Goal: Book appointment/travel/reservation

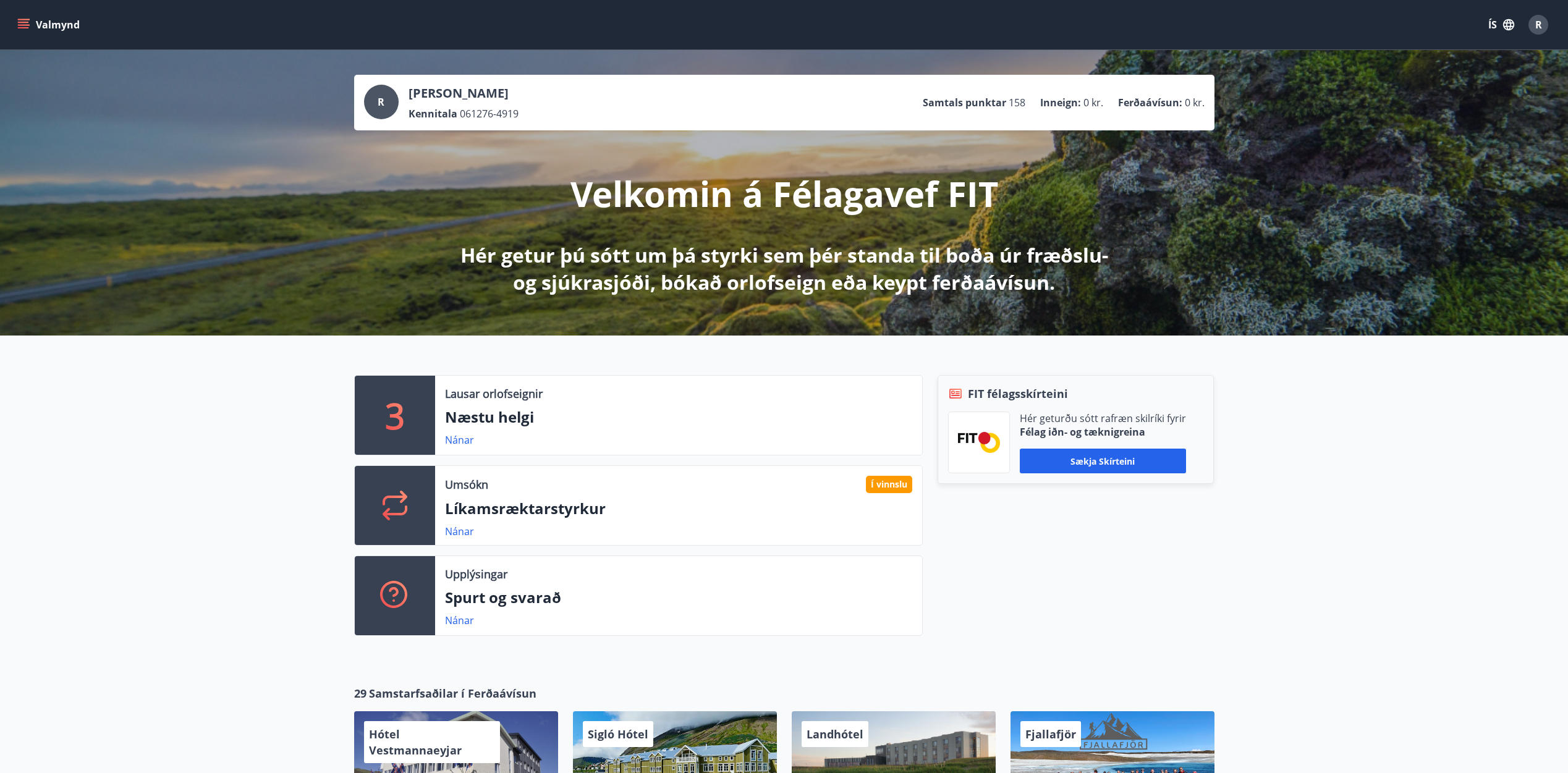
click at [21, 25] on icon "menu" at bounding box center [25, 24] width 14 height 1
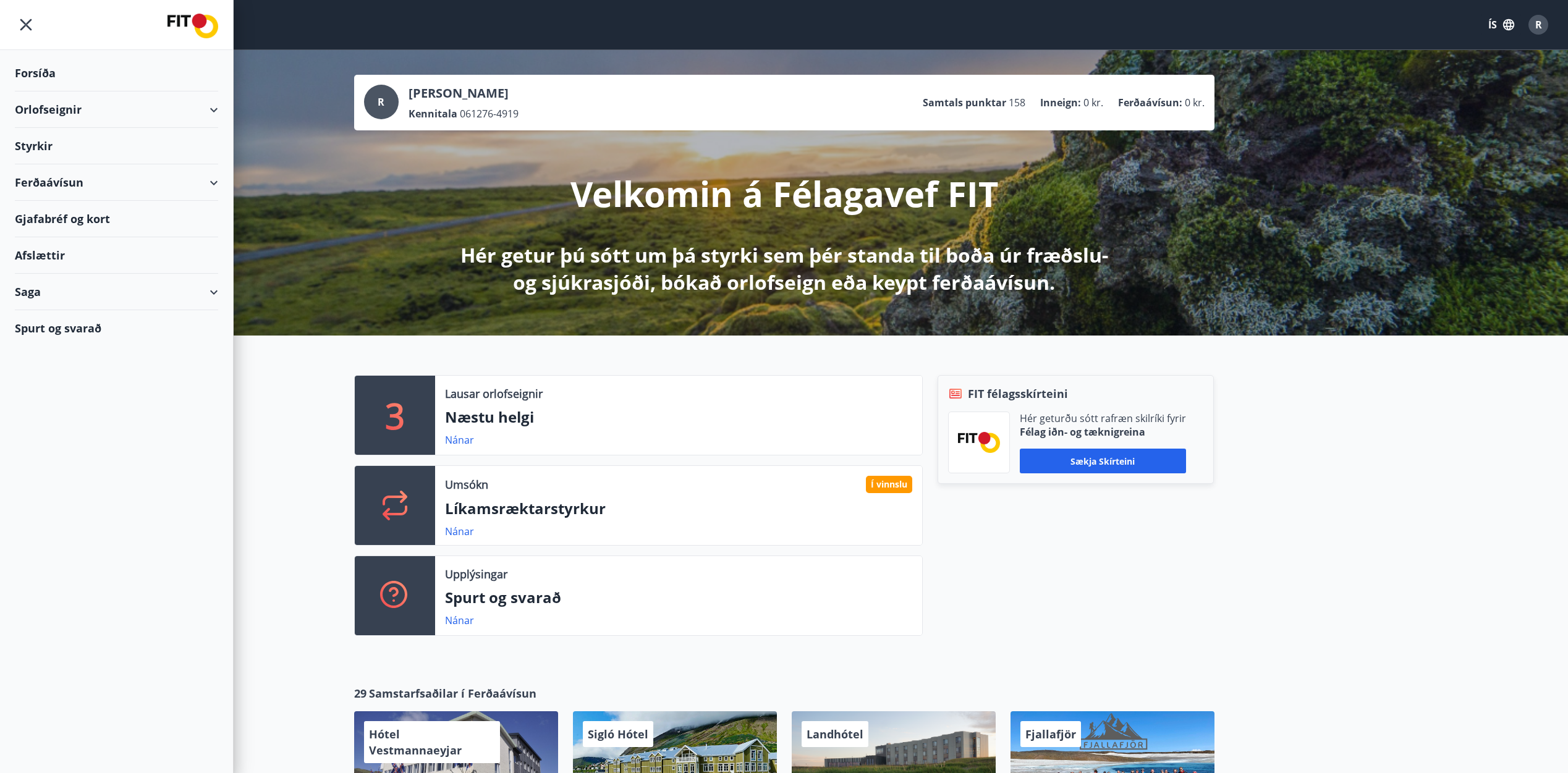
click at [276, 464] on div "3 Lausar orlofseignir Næstu helgi Nánar Umsókn Í vinnslu Líkamsræktarstyrkur Ná…" at bounding box center [784, 500] width 1568 height 330
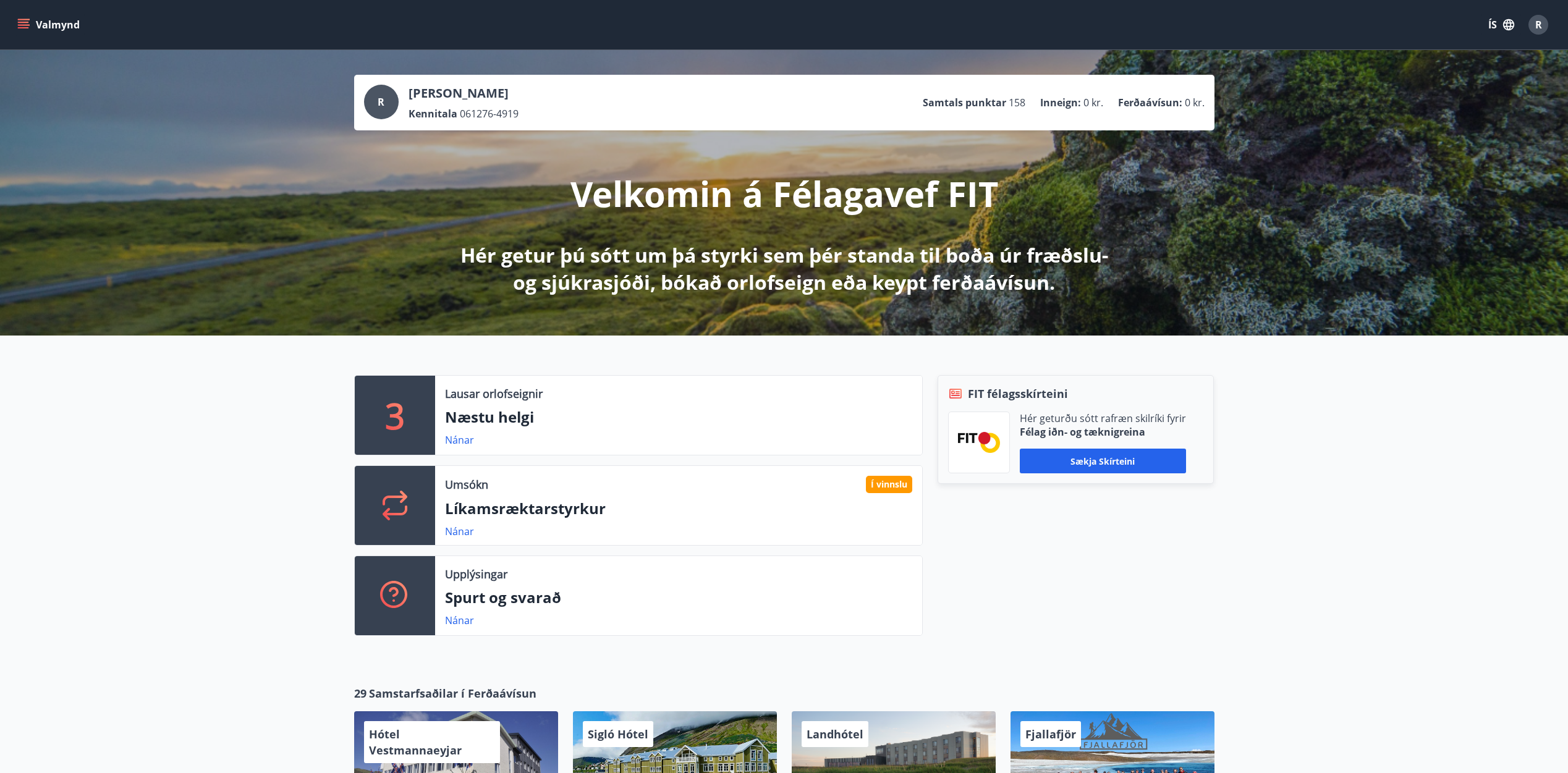
click at [1534, 29] on div "R" at bounding box center [1538, 25] width 20 height 20
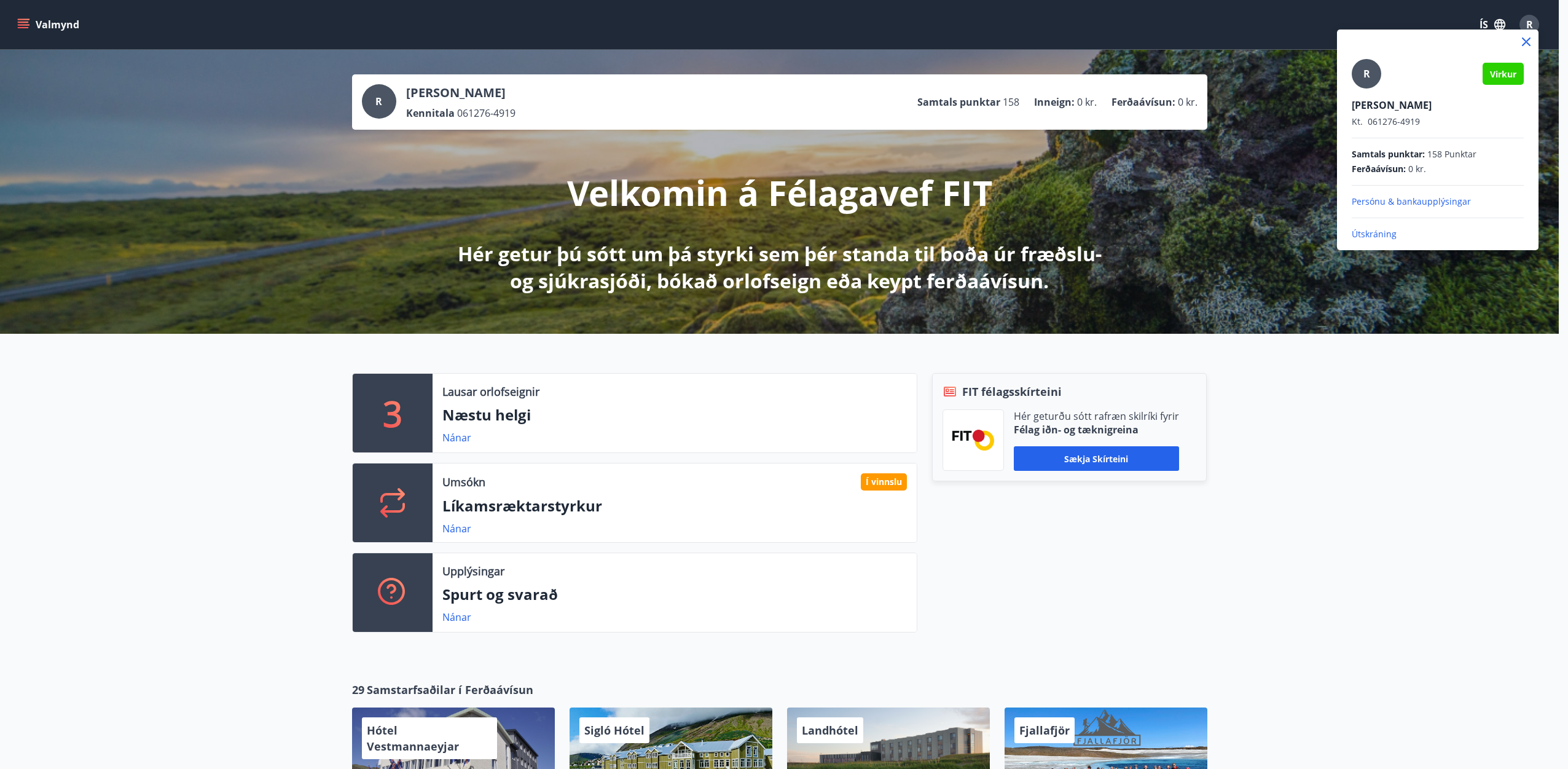
click at [1525, 29] on div at bounding box center [784, 384] width 1568 height 769
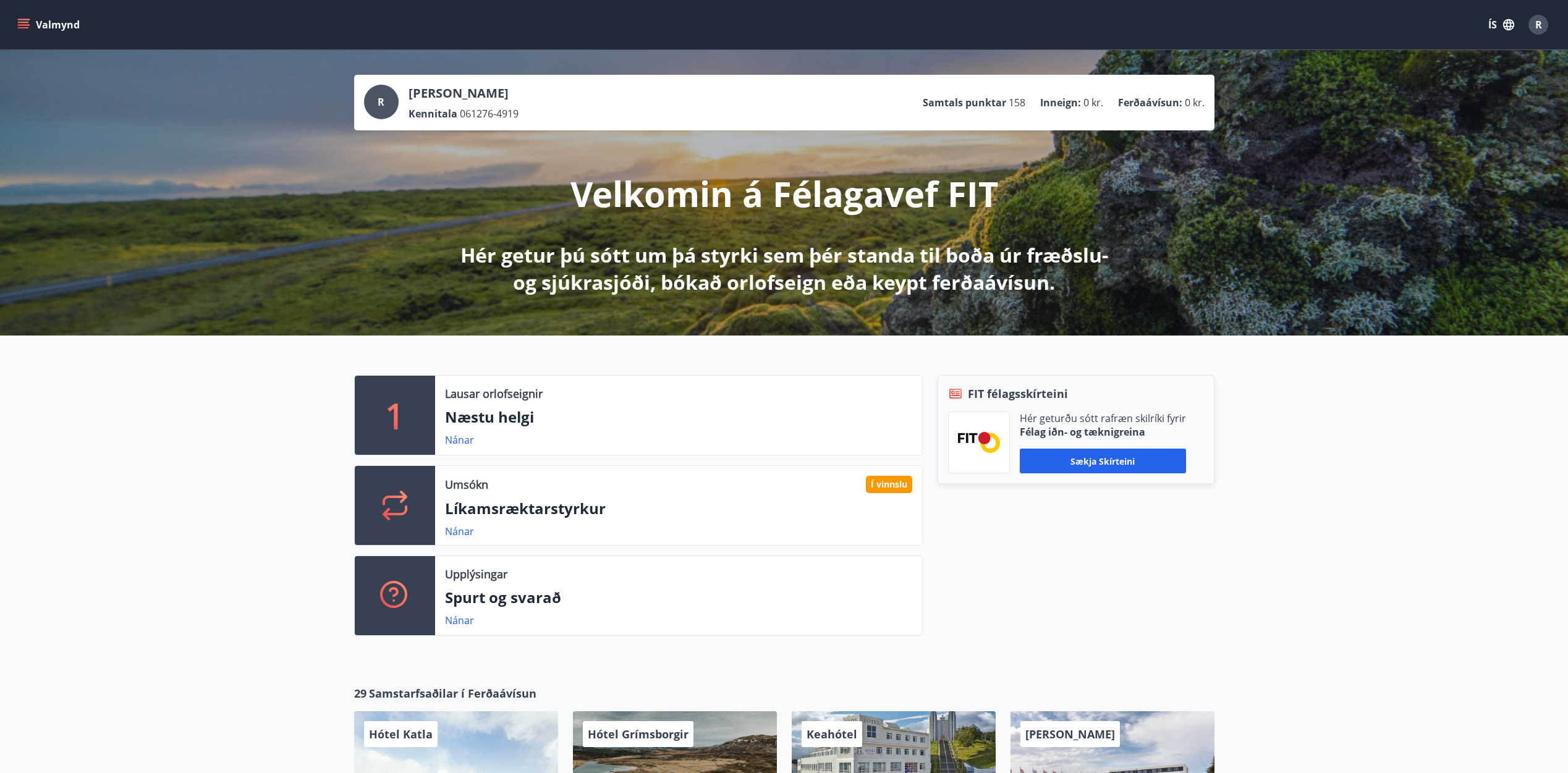
click at [29, 25] on button "Valmynd" at bounding box center [50, 24] width 70 height 22
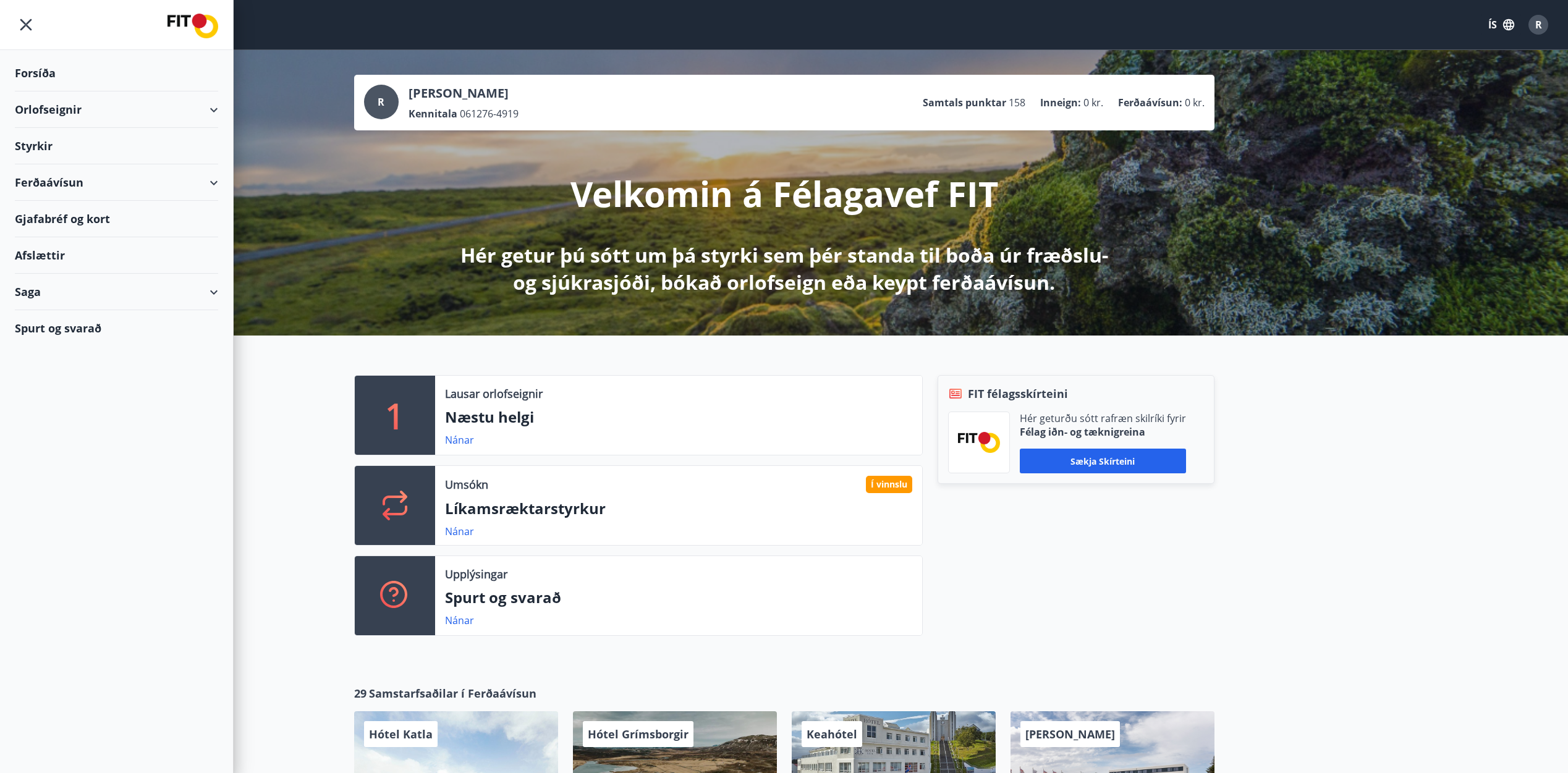
click at [80, 110] on div "Orlofseignir" at bounding box center [117, 110] width 203 height 36
click at [204, 112] on div "Orlofseignir" at bounding box center [117, 110] width 203 height 36
click at [56, 110] on div "Orlofseignir" at bounding box center [117, 110] width 203 height 36
click at [54, 165] on div "Bókunardagatal" at bounding box center [116, 167] width 184 height 26
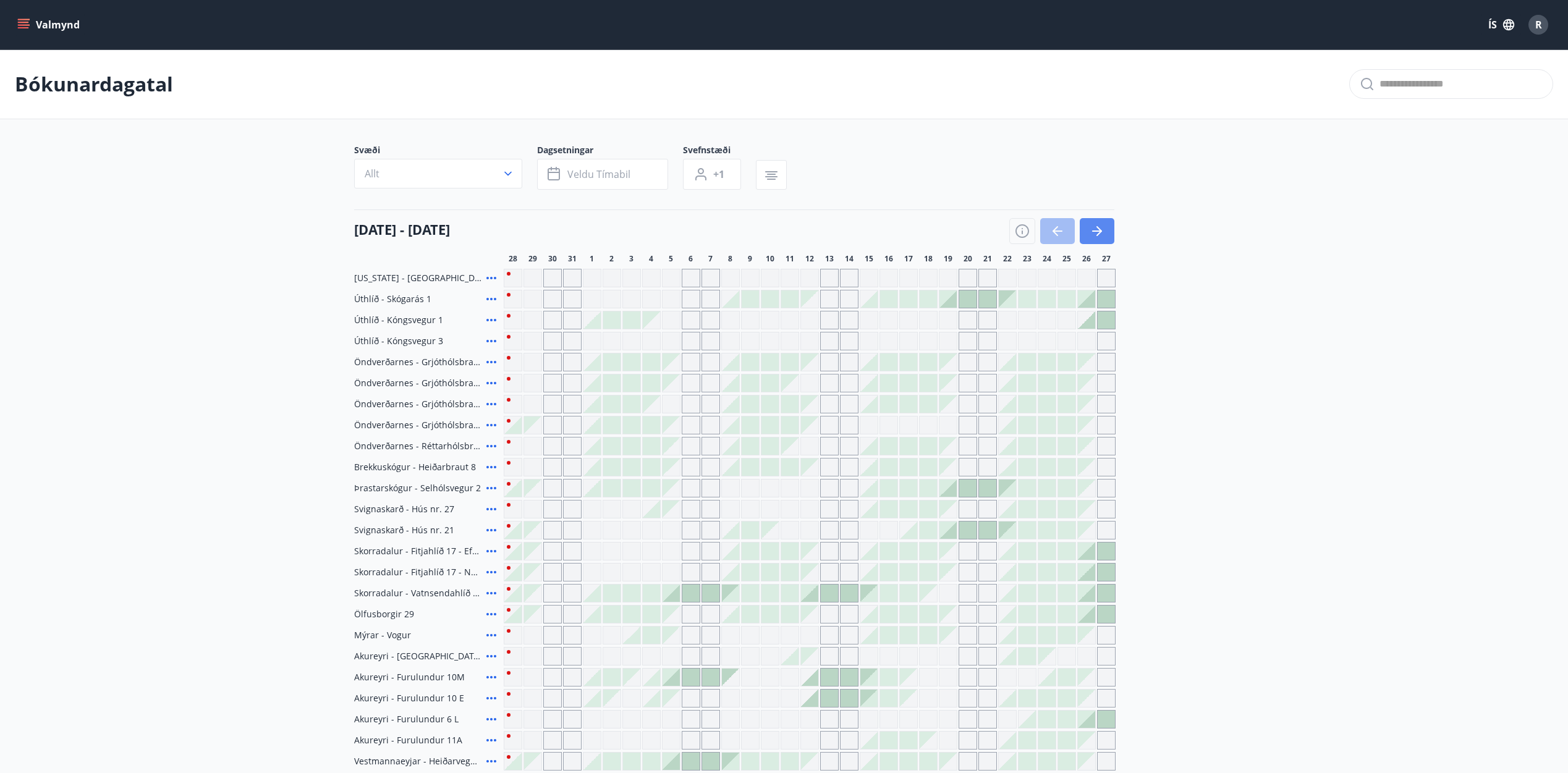
click at [1095, 229] on icon "button" at bounding box center [1097, 231] width 15 height 15
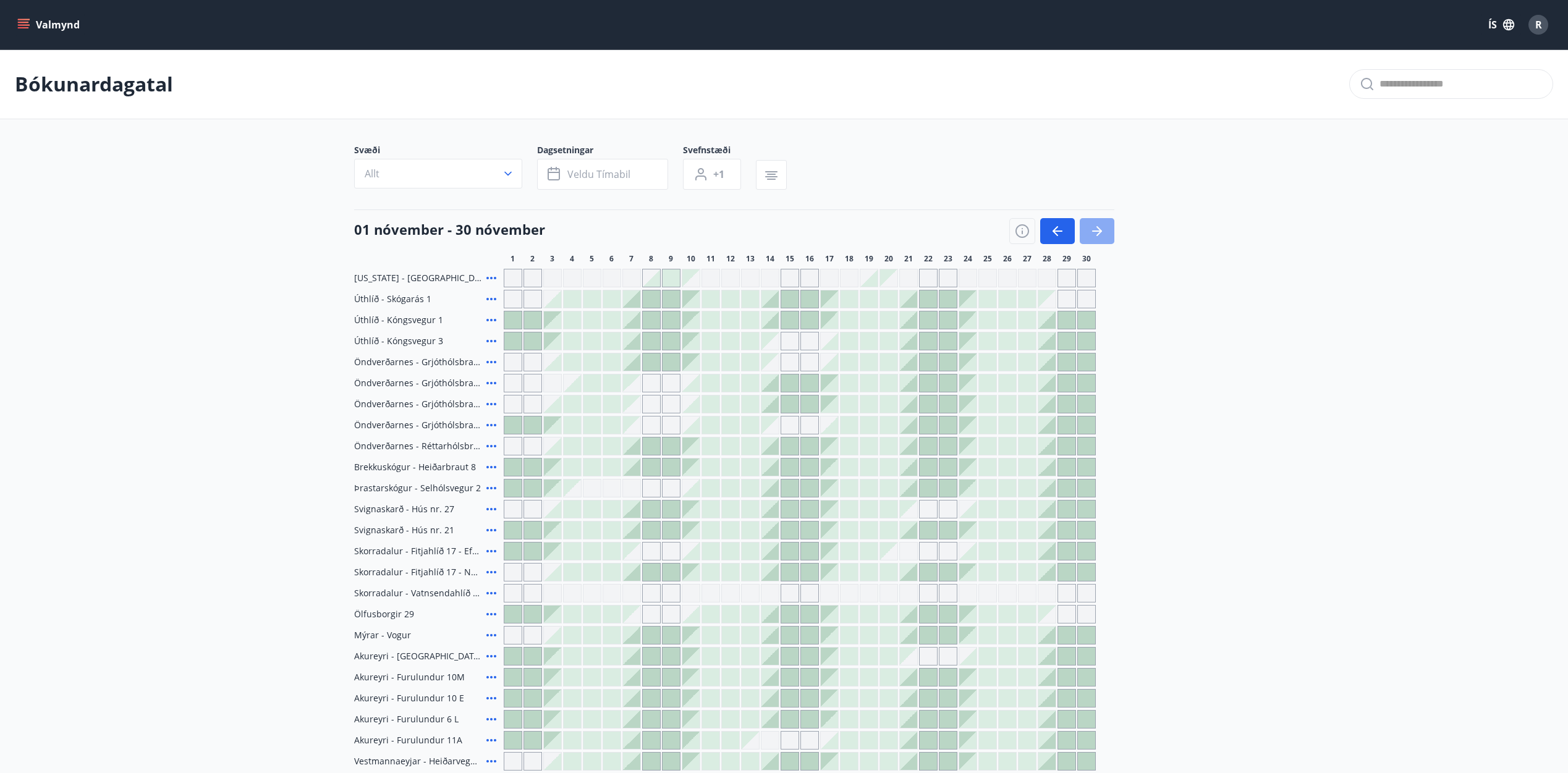
click at [1095, 229] on icon "button" at bounding box center [1097, 231] width 15 height 15
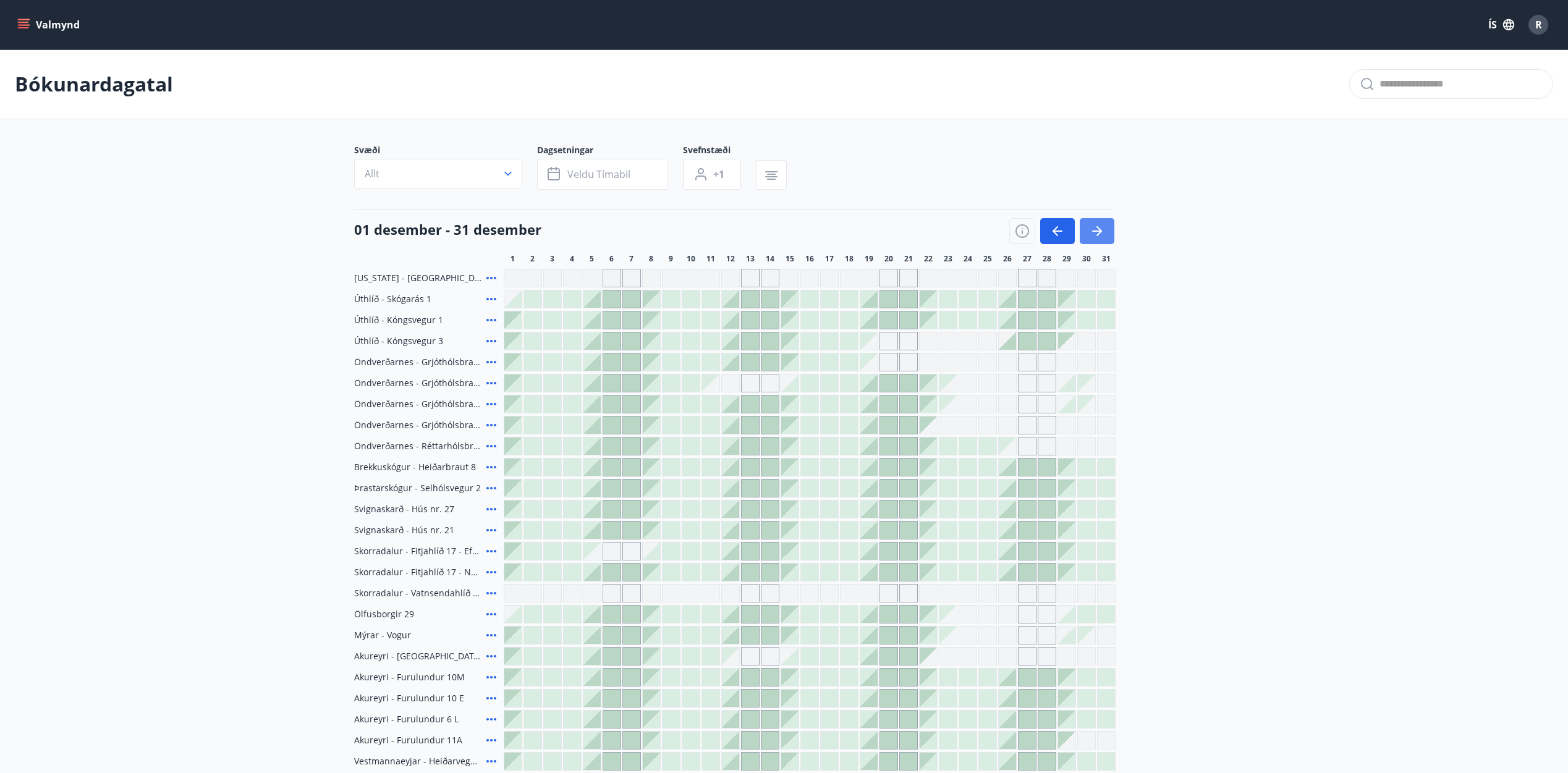
click at [1095, 229] on icon "button" at bounding box center [1097, 231] width 15 height 15
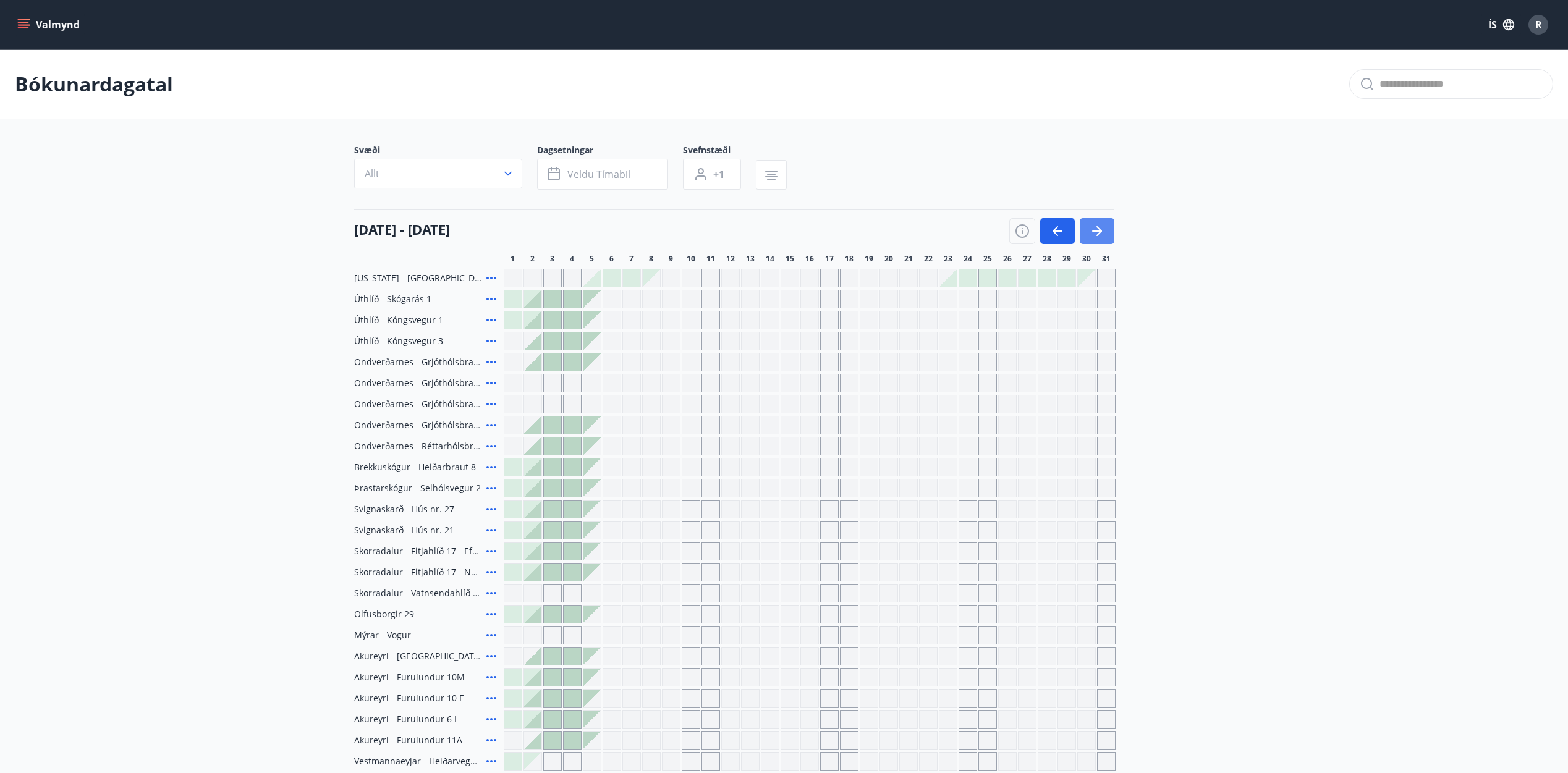
click at [1095, 229] on icon "button" at bounding box center [1097, 231] width 15 height 15
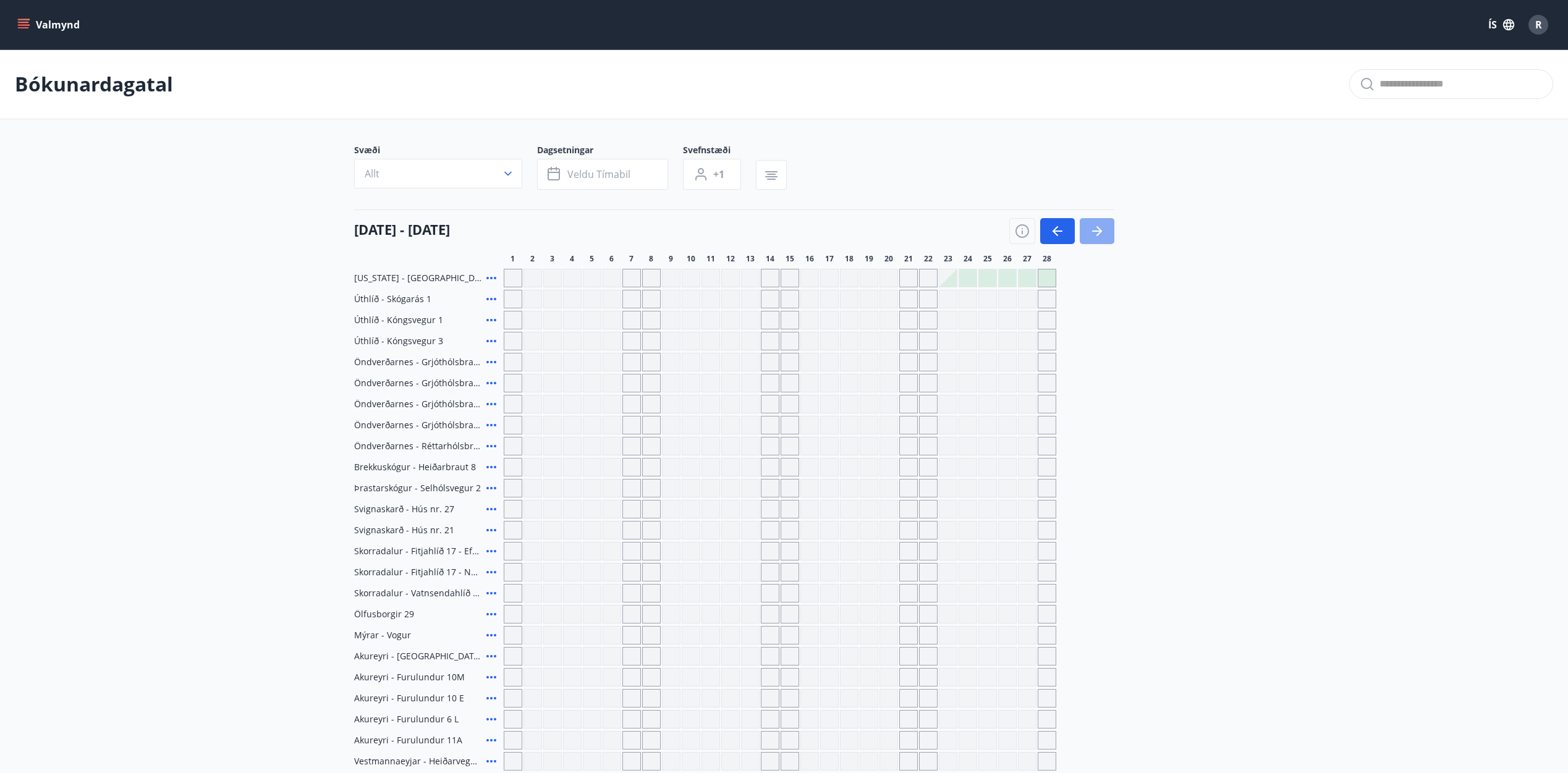
click at [1088, 228] on button "button" at bounding box center [1097, 231] width 34 height 26
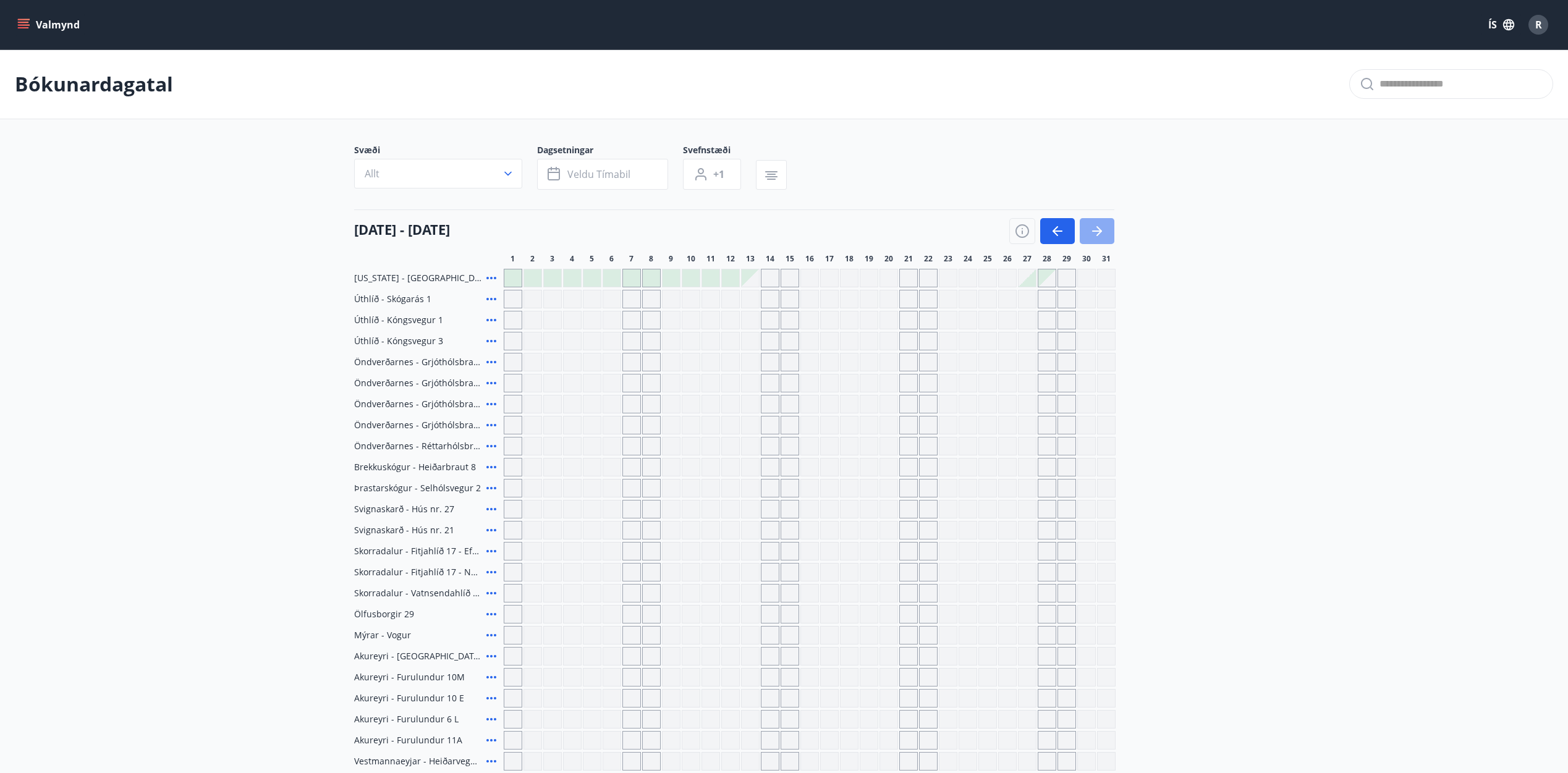
click at [1088, 228] on button "button" at bounding box center [1097, 231] width 34 height 26
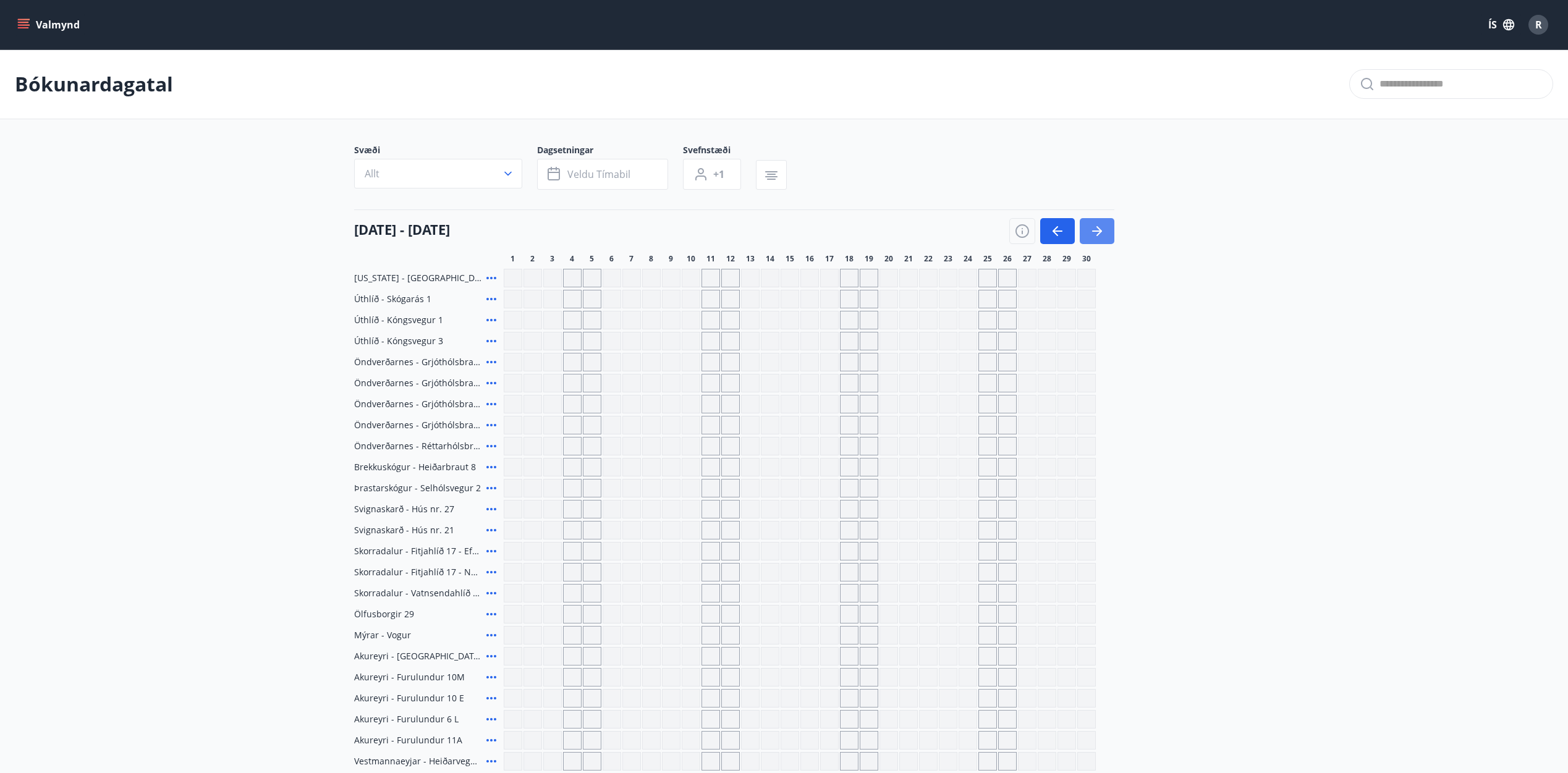
click at [1088, 228] on button "button" at bounding box center [1097, 231] width 34 height 26
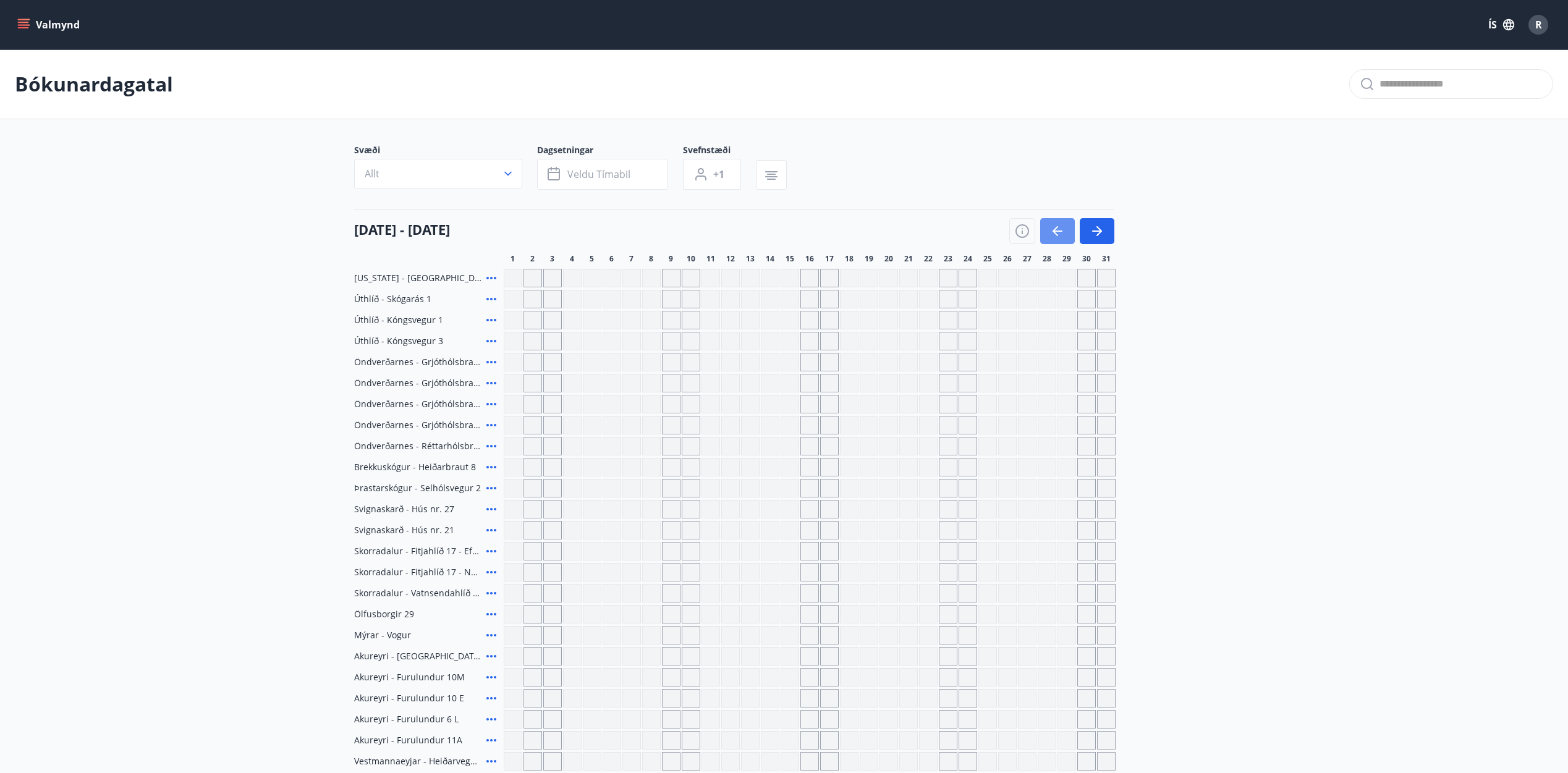
drag, startPoint x: 1063, startPoint y: 232, endPoint x: 1379, endPoint y: 8, distance: 387.3
click at [1062, 232] on icon "button" at bounding box center [1057, 231] width 15 height 15
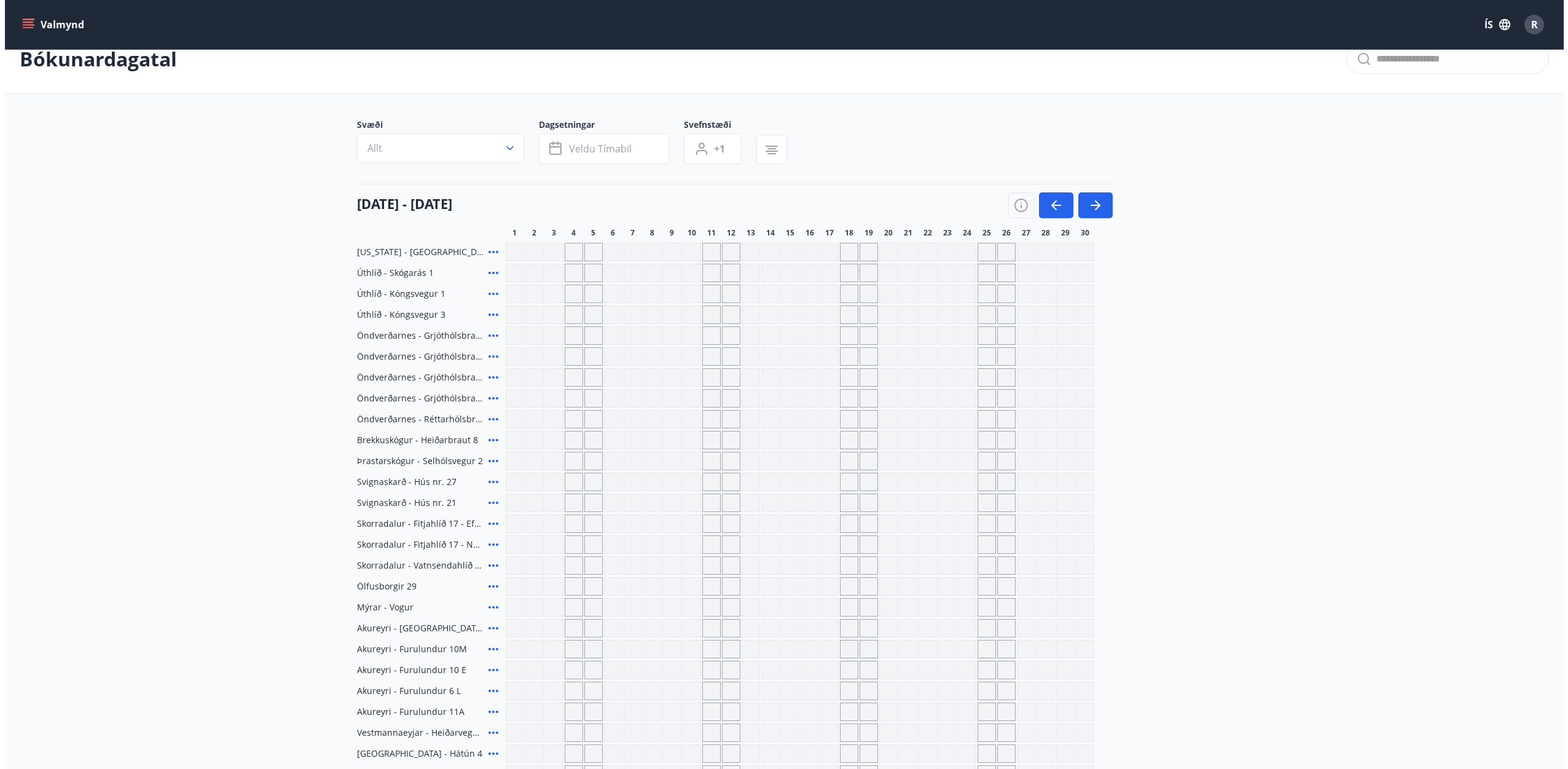
scroll to position [10, 0]
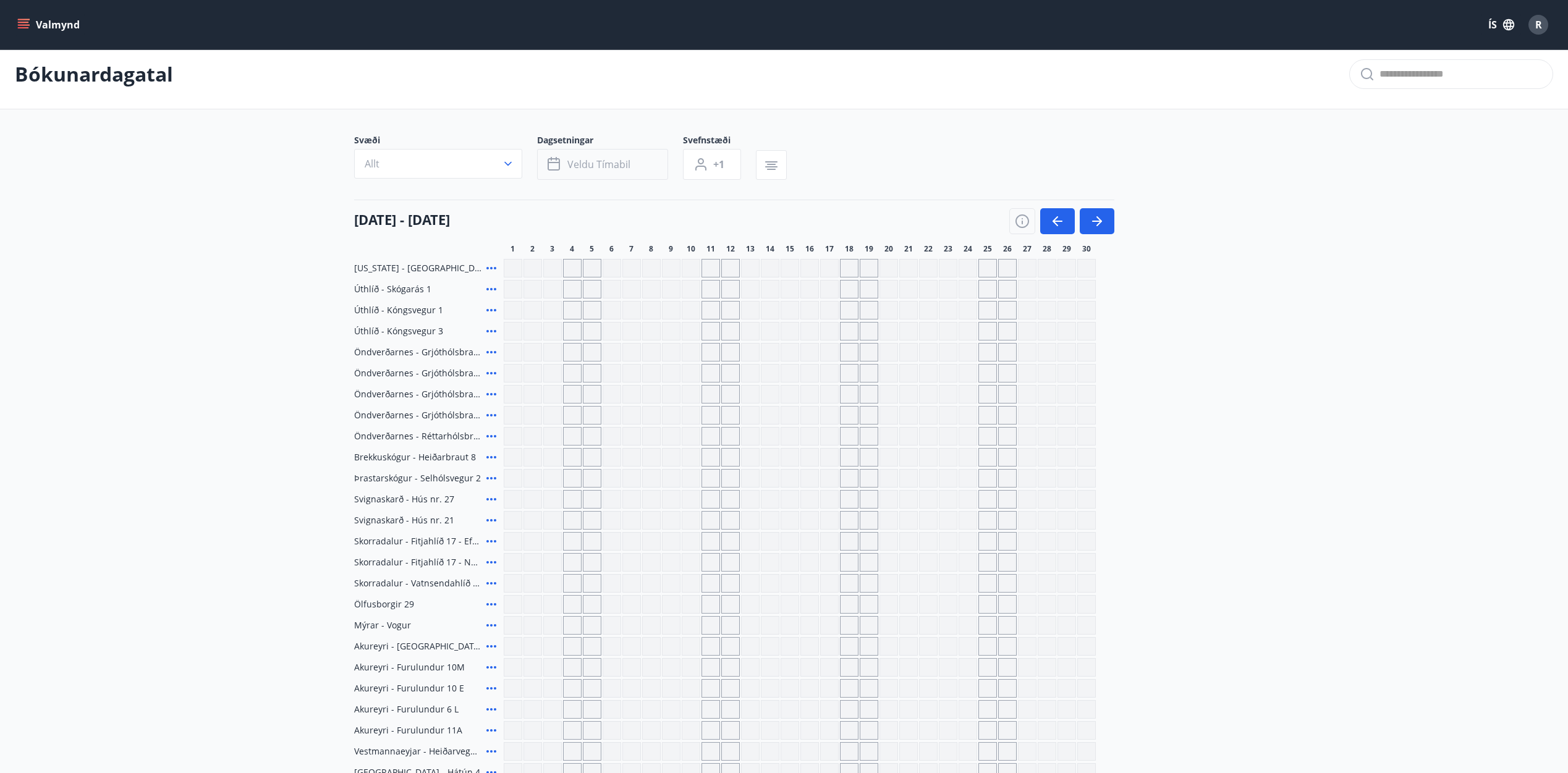
click at [659, 165] on button "Veldu tímabil" at bounding box center [602, 164] width 131 height 31
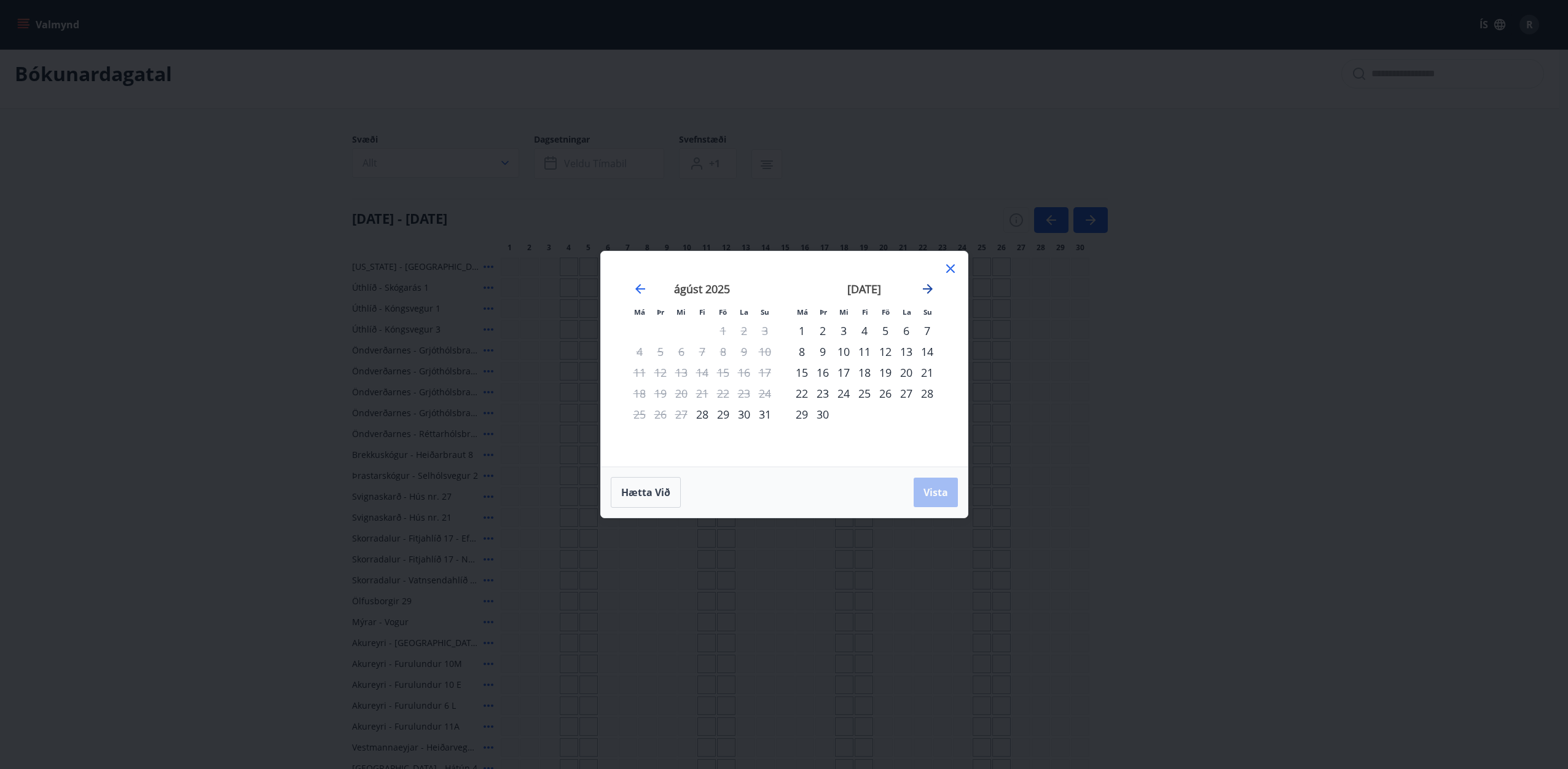
click at [927, 287] on icon "Move forward to switch to the next month." at bounding box center [928, 289] width 15 height 15
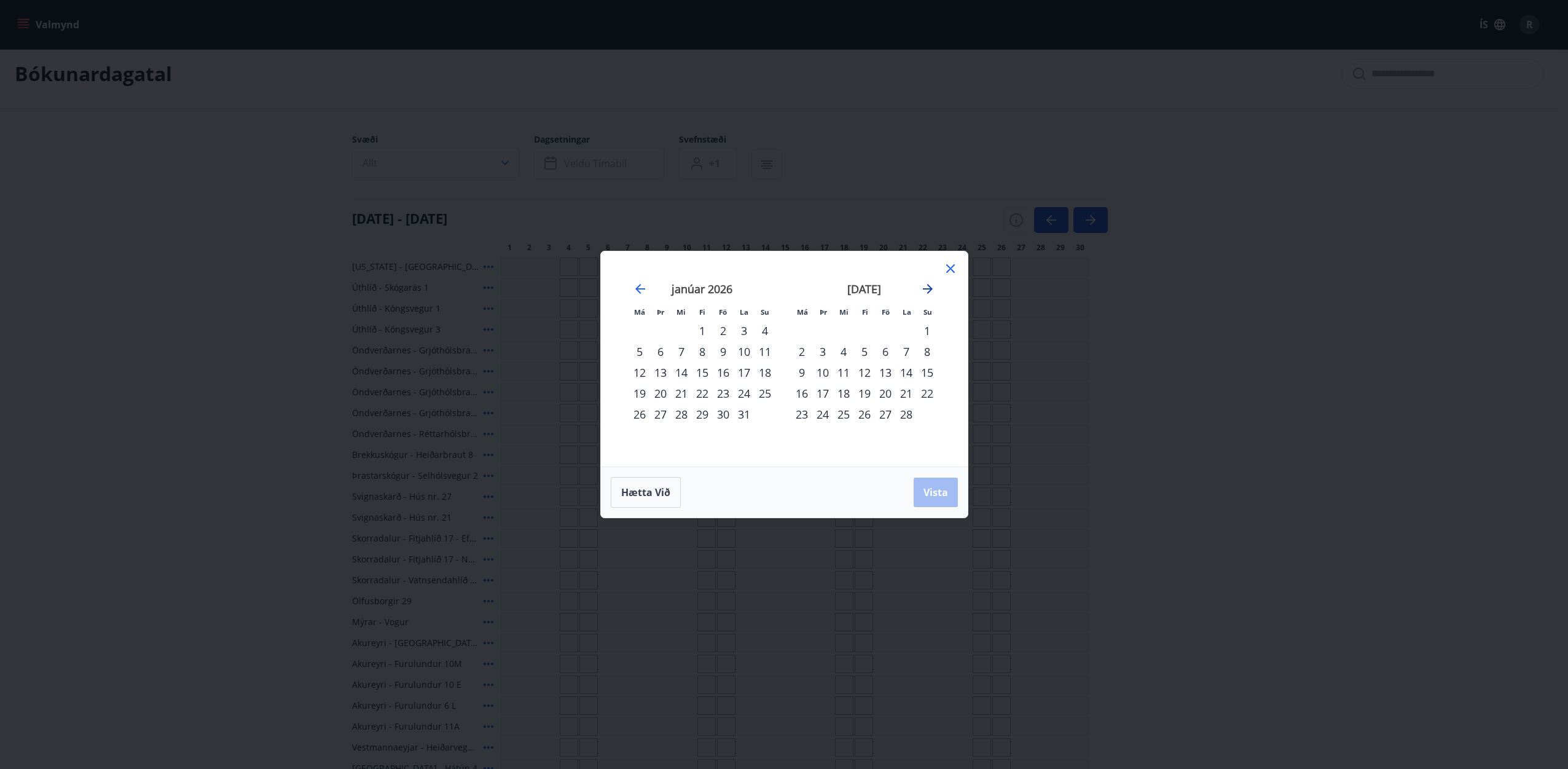
click at [927, 287] on icon "Move forward to switch to the next month." at bounding box center [928, 289] width 15 height 15
click at [885, 332] on div "3" at bounding box center [886, 331] width 21 height 21
click at [924, 487] on span "Vista" at bounding box center [935, 492] width 24 height 14
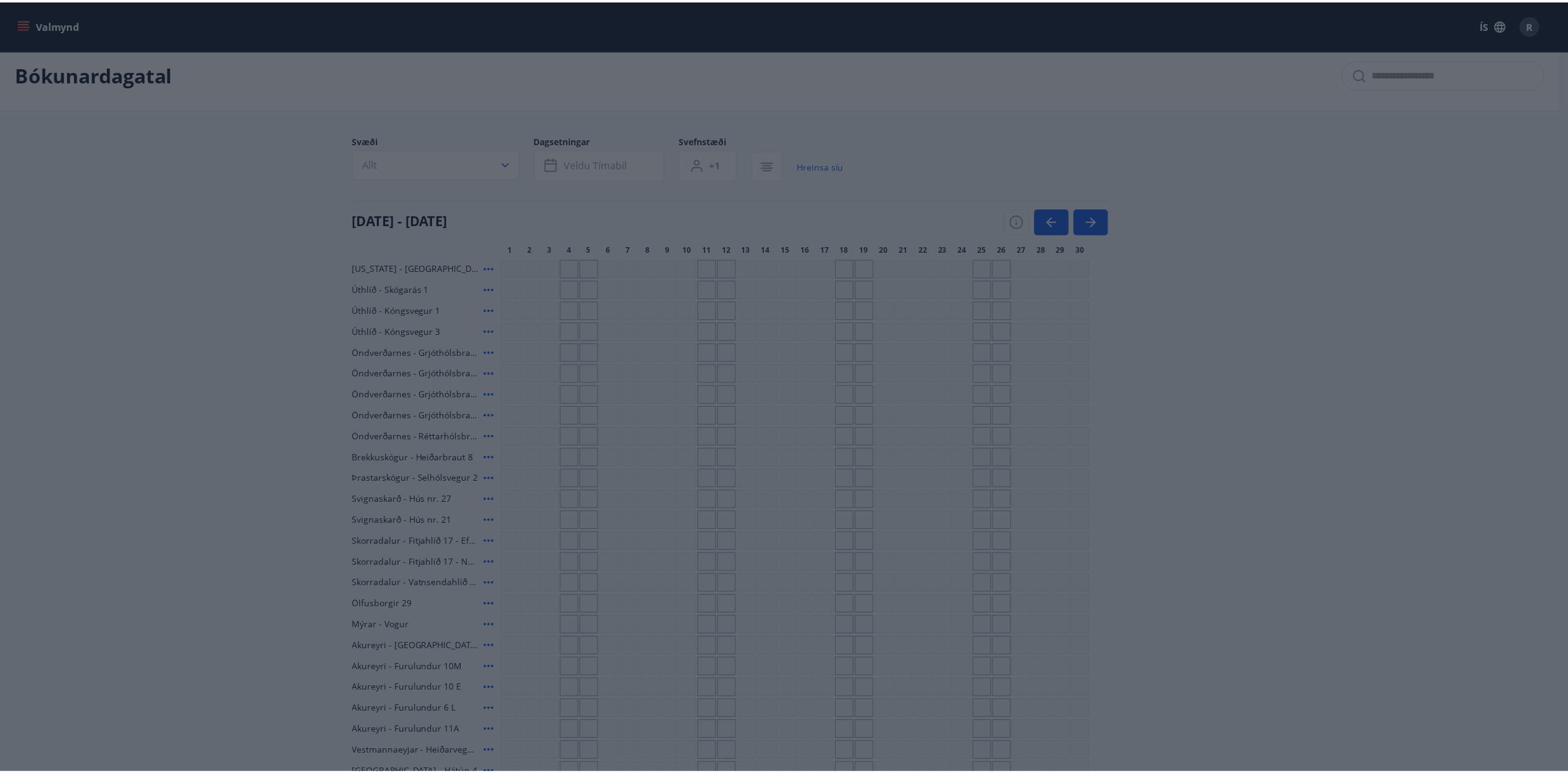
scroll to position [2, 0]
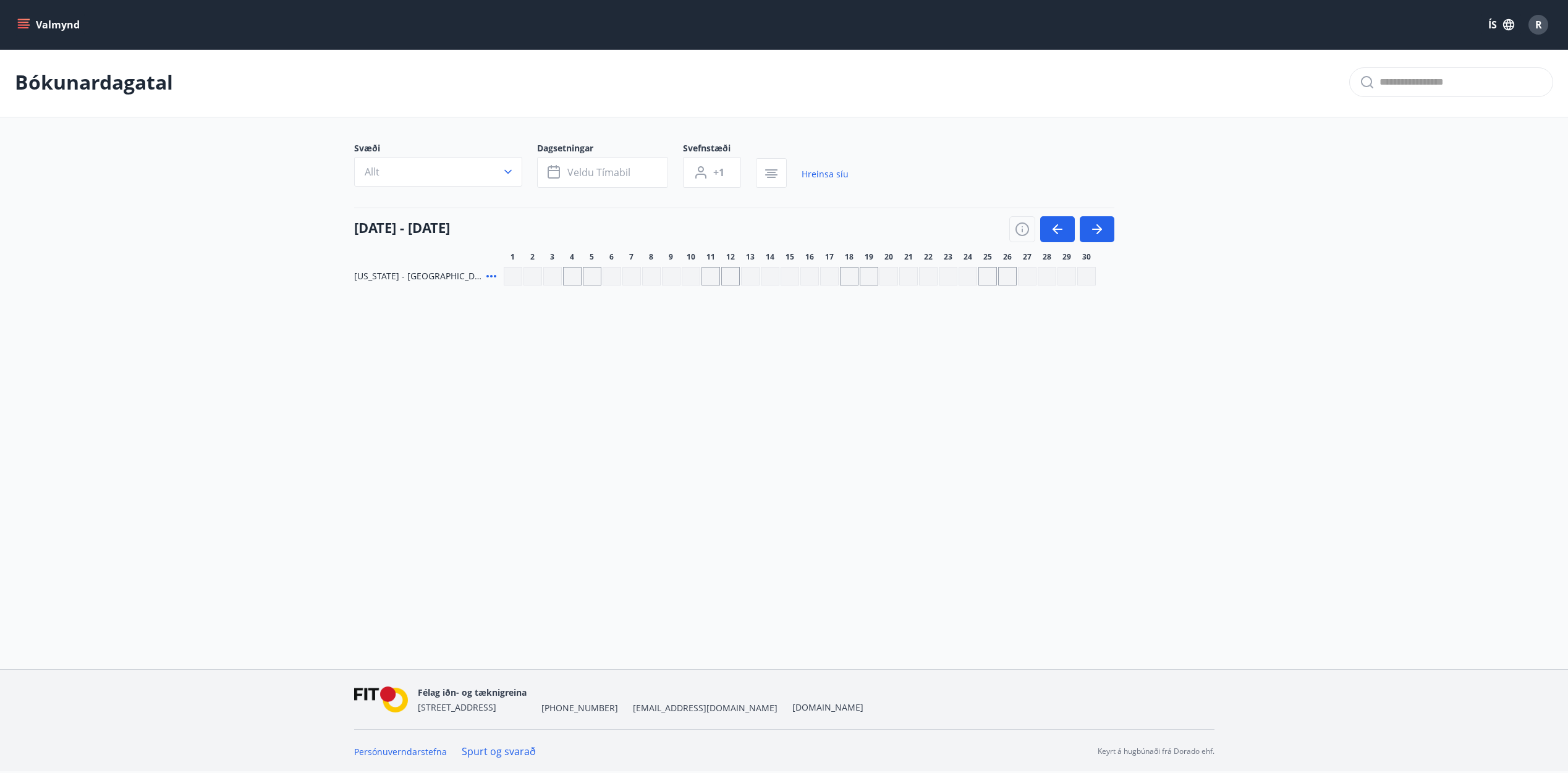
click at [30, 21] on button "Valmynd" at bounding box center [50, 24] width 70 height 22
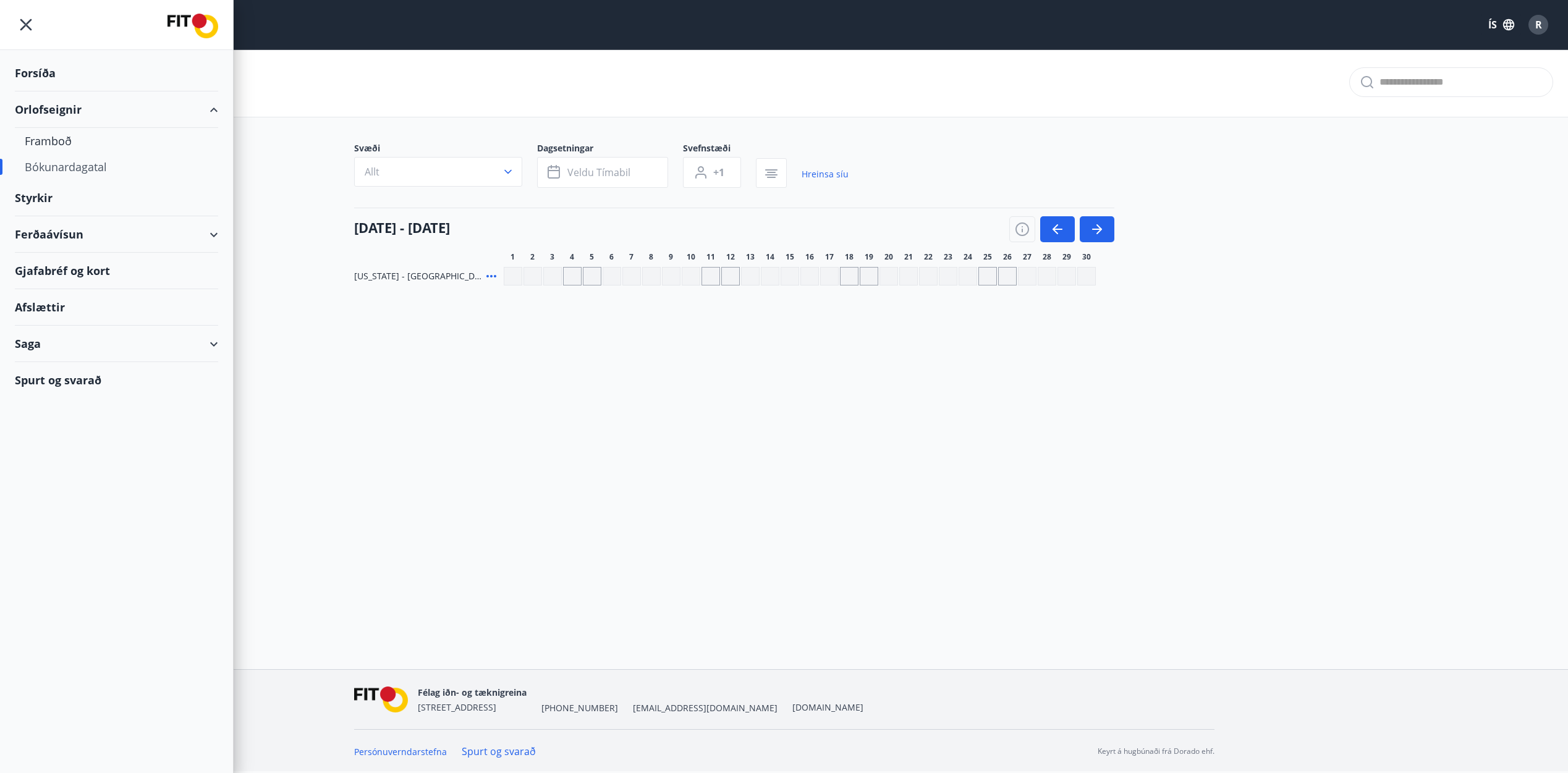
click at [35, 76] on div "Forsíða" at bounding box center [117, 73] width 203 height 36
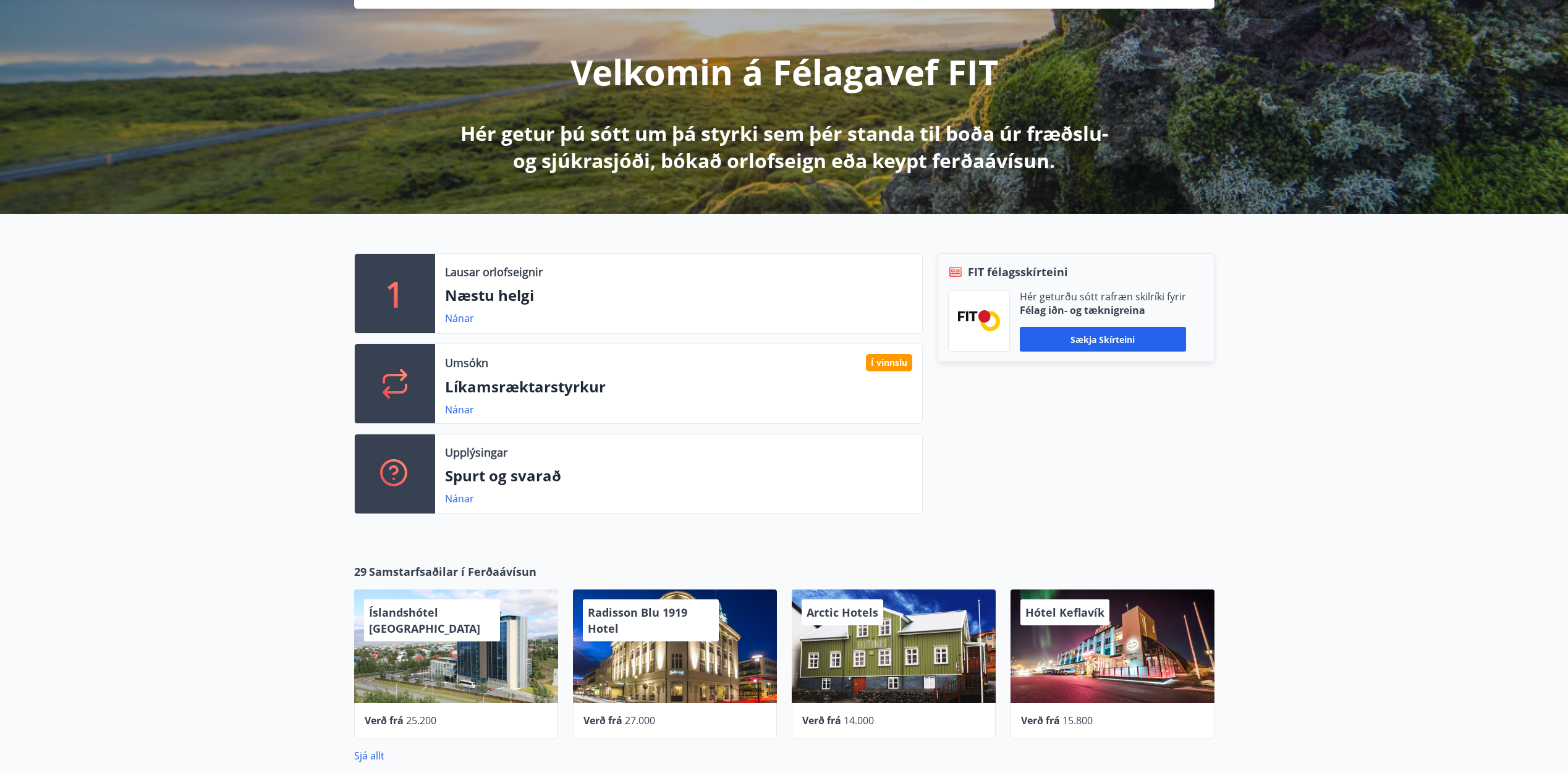
scroll to position [187, 0]
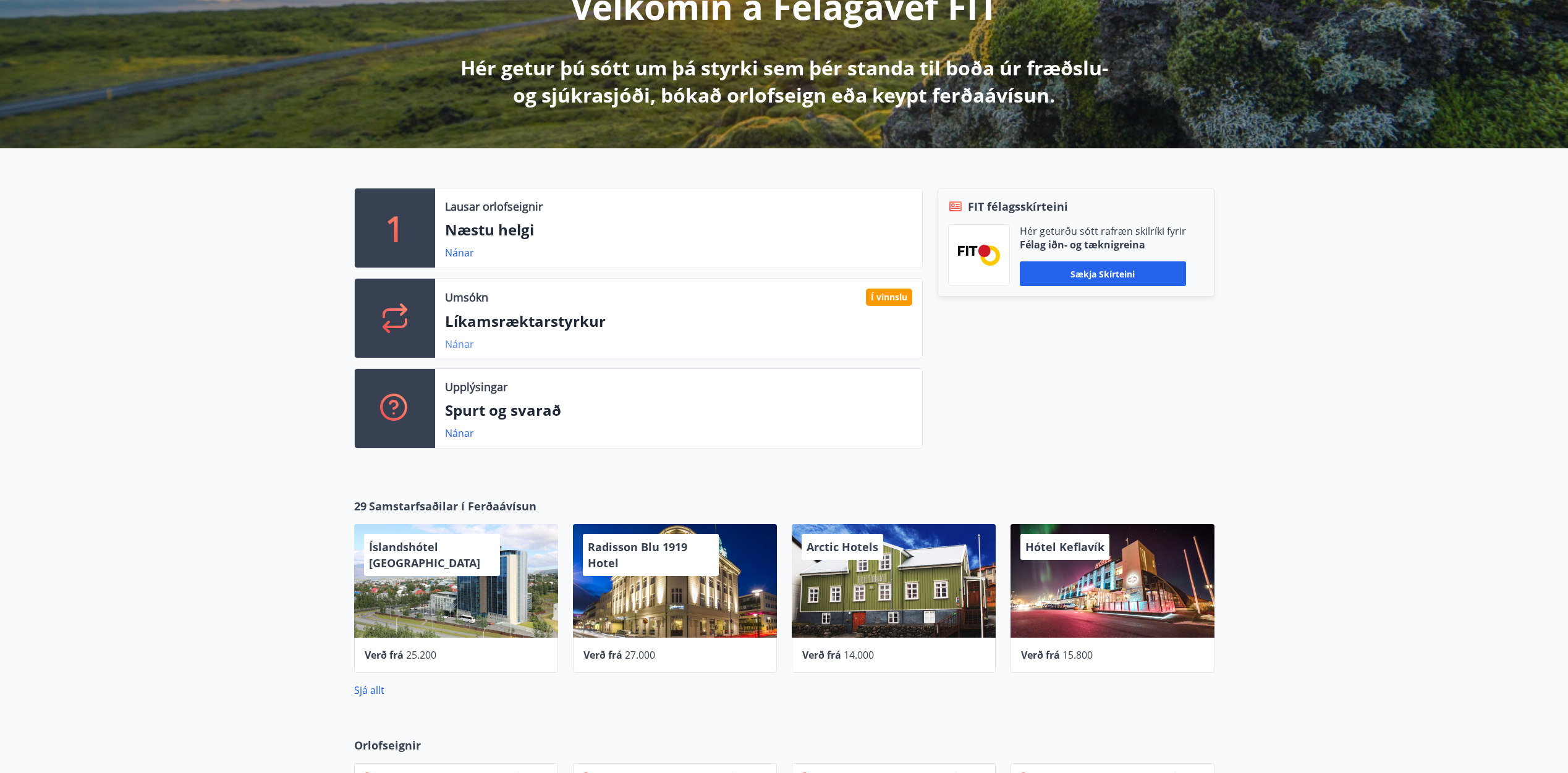
click at [469, 343] on link "Nánar" at bounding box center [459, 344] width 29 height 14
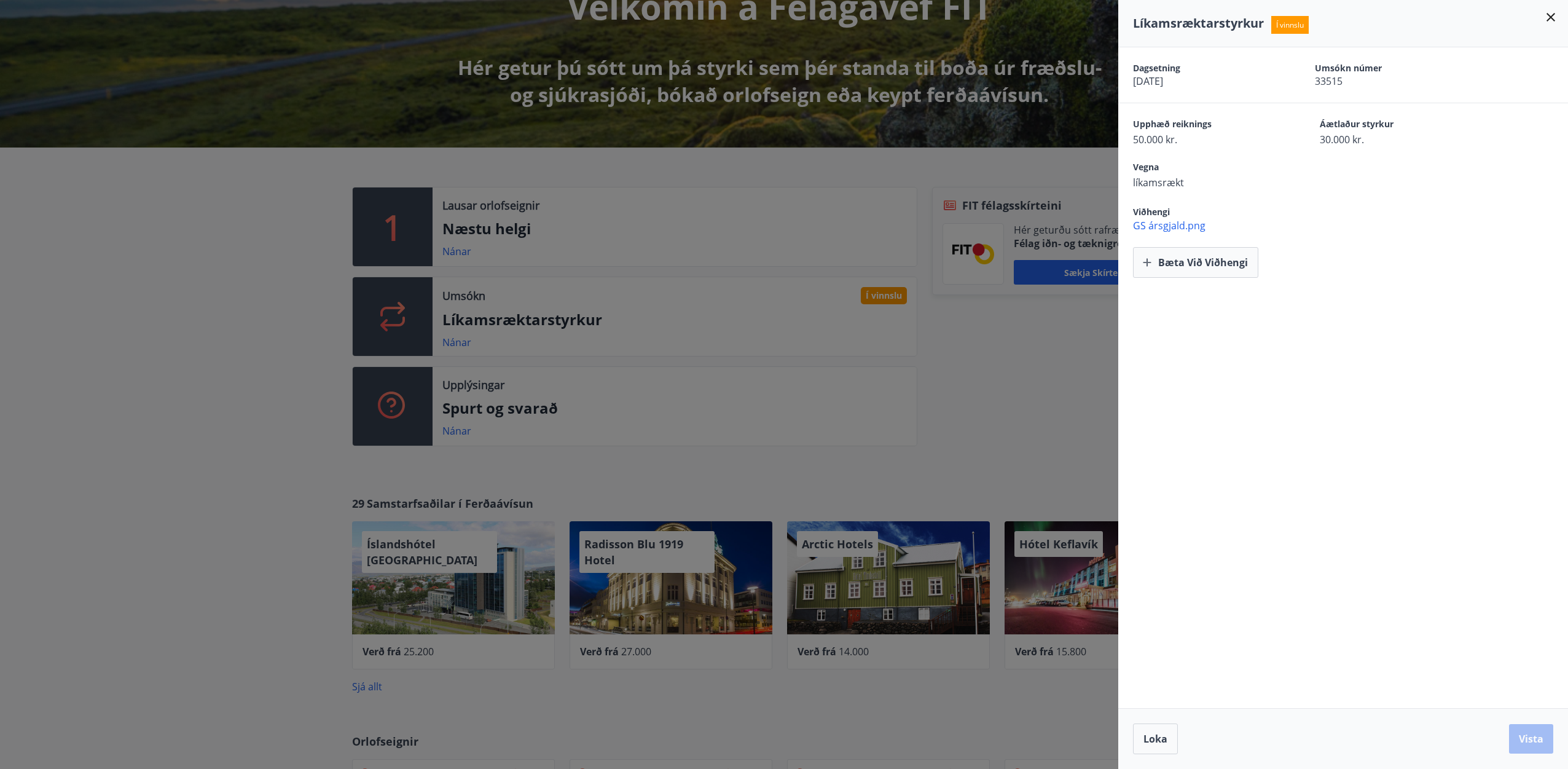
click at [1172, 137] on span "50.000 kr." at bounding box center [1205, 140] width 144 height 14
click at [1553, 16] on icon at bounding box center [1551, 17] width 9 height 9
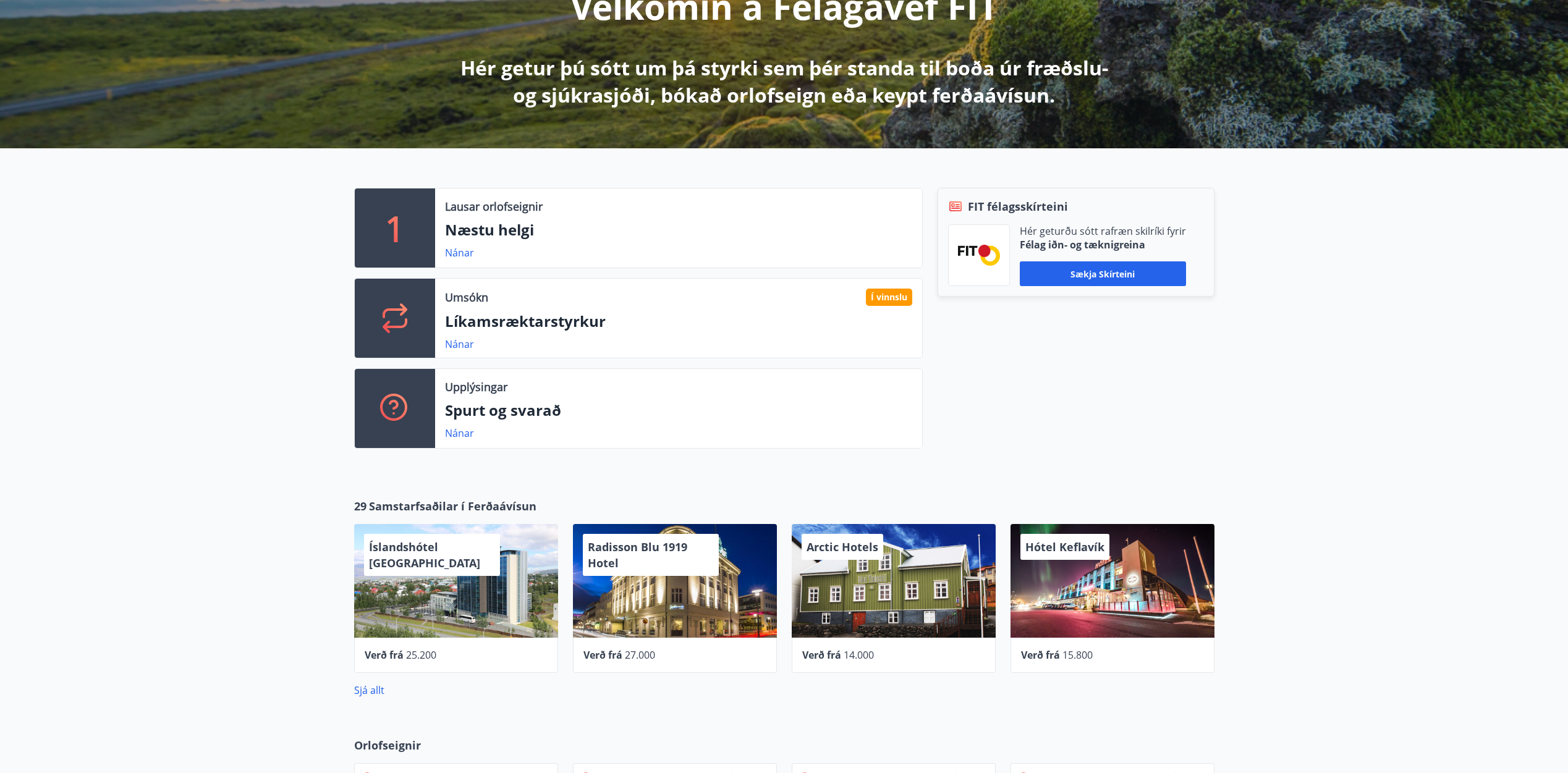
click at [492, 324] on p "Líkamsræktarstyrkur" at bounding box center [678, 321] width 467 height 21
click at [466, 345] on link "Nánar" at bounding box center [459, 344] width 29 height 14
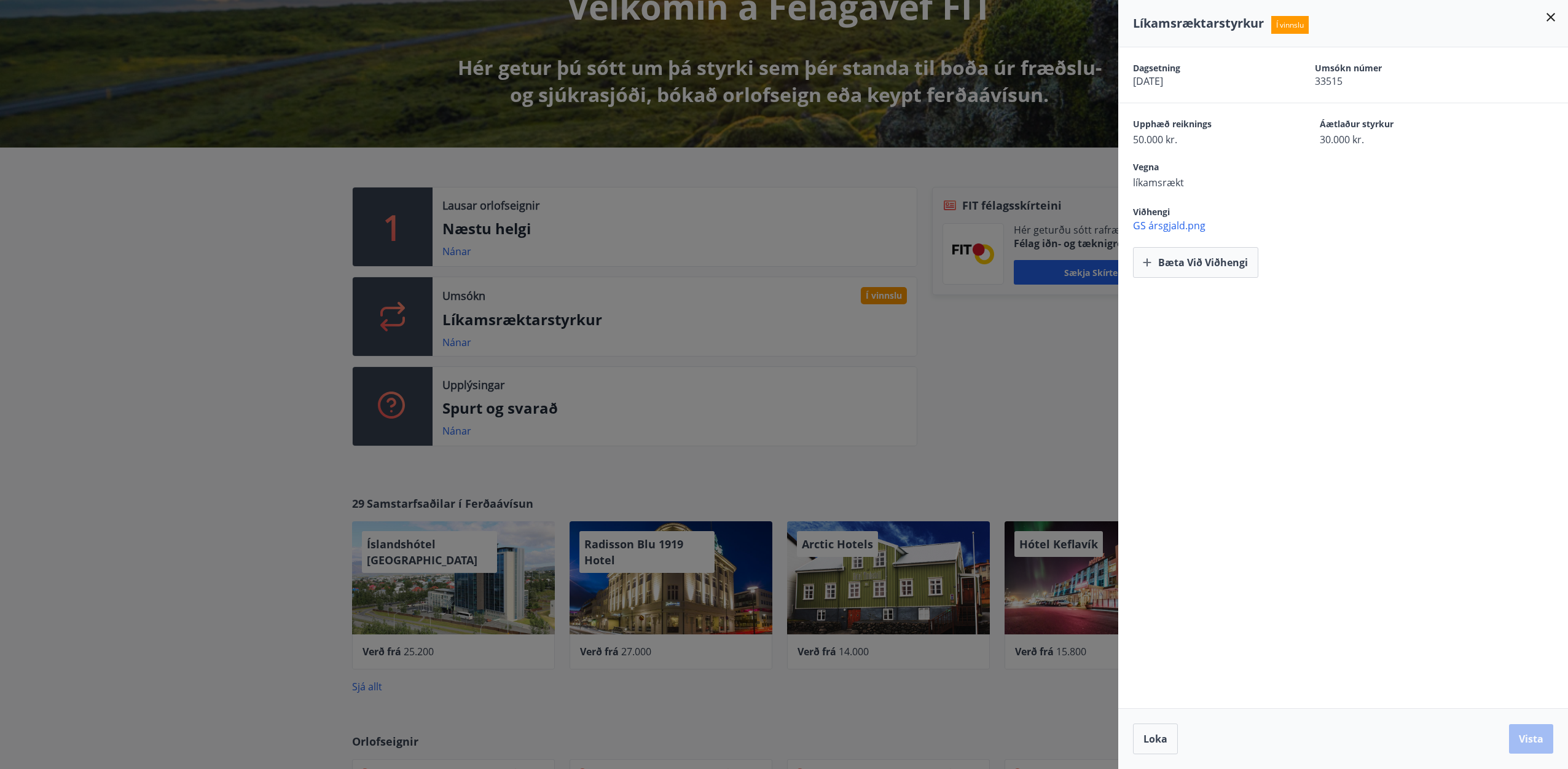
click at [1551, 19] on icon at bounding box center [1551, 17] width 9 height 9
